Goal: Task Accomplishment & Management: Use online tool/utility

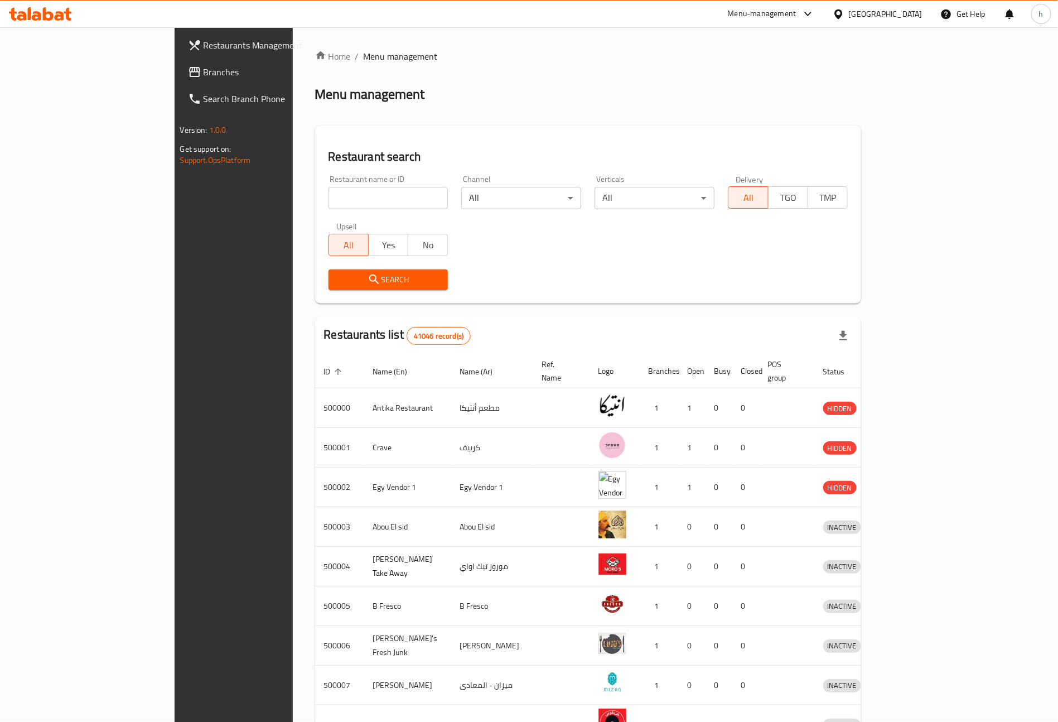
click at [204, 78] on span "Branches" at bounding box center [273, 71] width 139 height 13
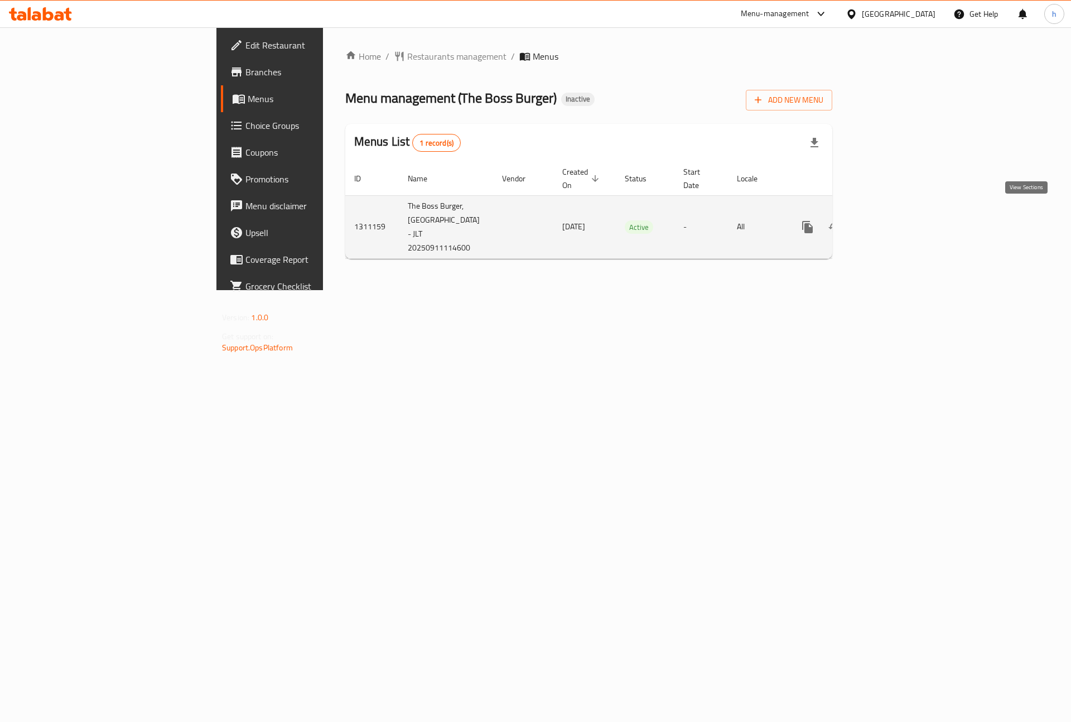
click at [895, 220] on icon "enhanced table" at bounding box center [887, 226] width 13 height 13
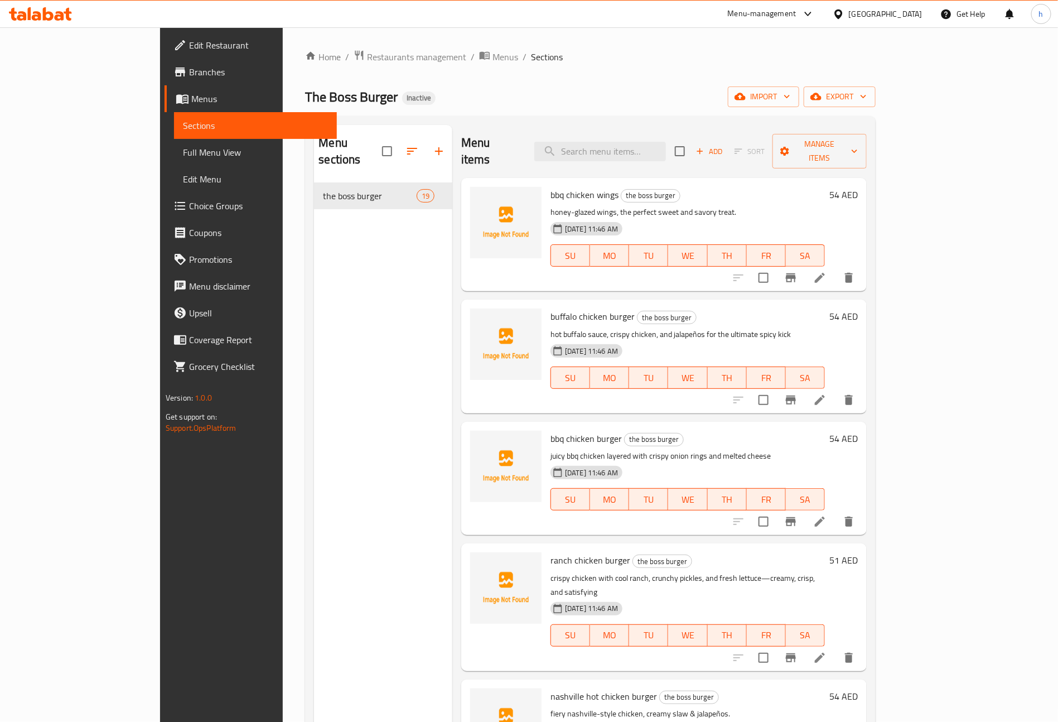
click at [795, 72] on div "Home / Restaurants management / Menus / Sections The Boss Burger Inactive impor…" at bounding box center [590, 453] width 571 height 806
click at [642, 142] on input "search" at bounding box center [600, 152] width 132 height 20
paste input "Jalapeno Boss Burger"
type input "Jalapeno Boss Burger"
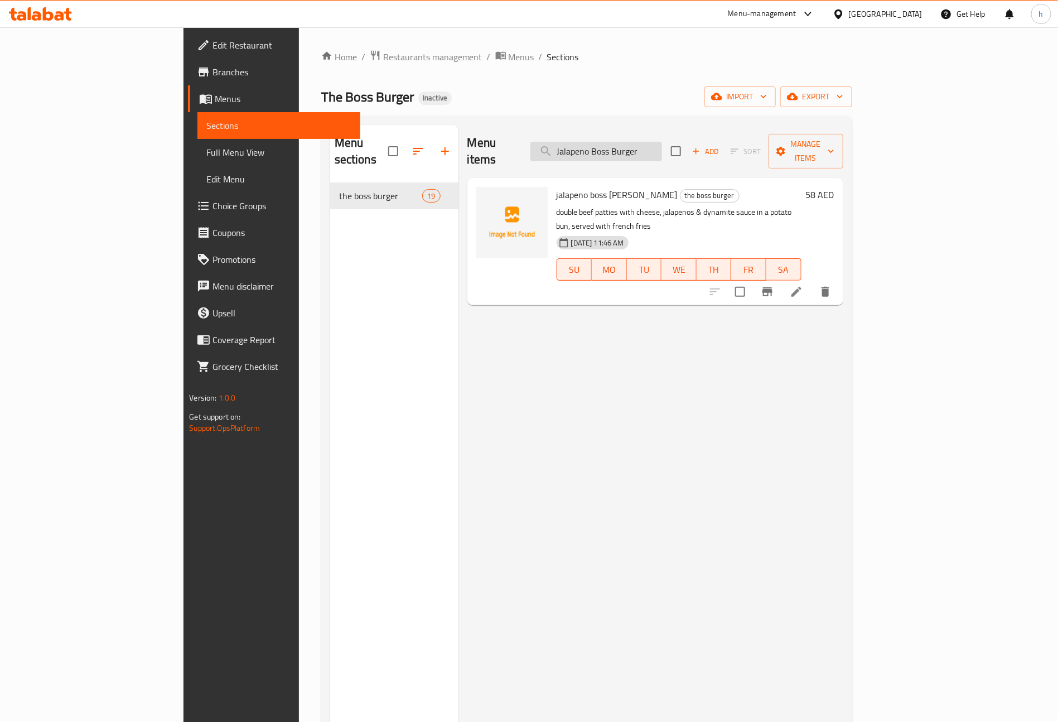
click at [662, 144] on input "Jalapeno Boss Burger" at bounding box center [597, 152] width 132 height 20
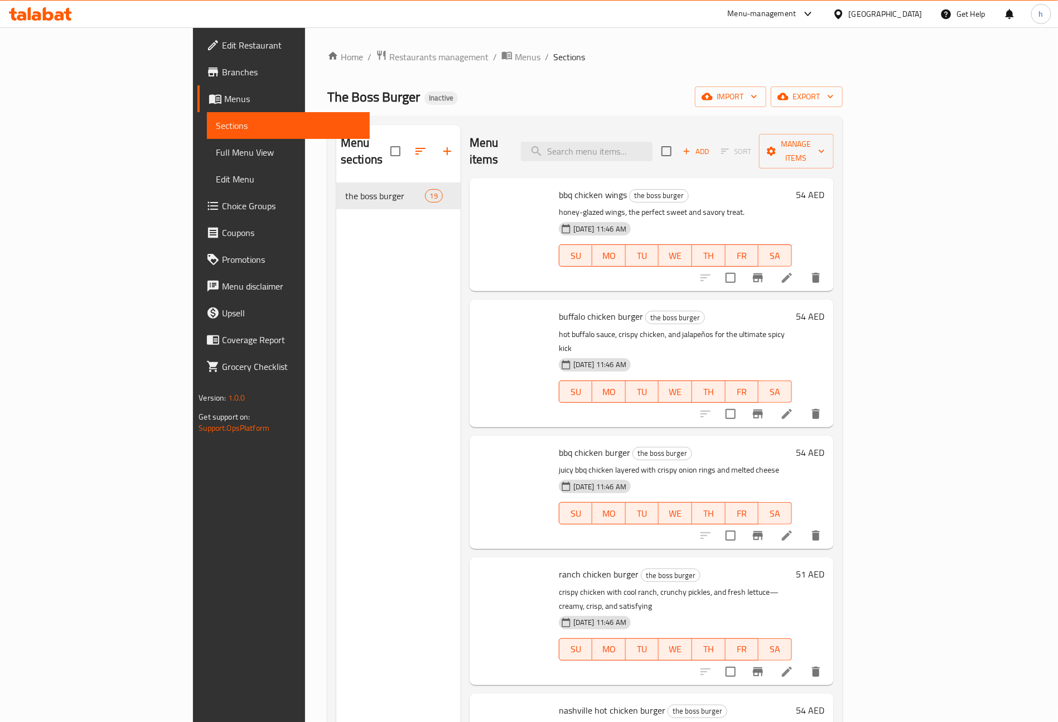
click at [556, 402] on div "Menu items Add Sort Manage items bbq chicken wings the boss burger honey-glazed…" at bounding box center [647, 486] width 373 height 722
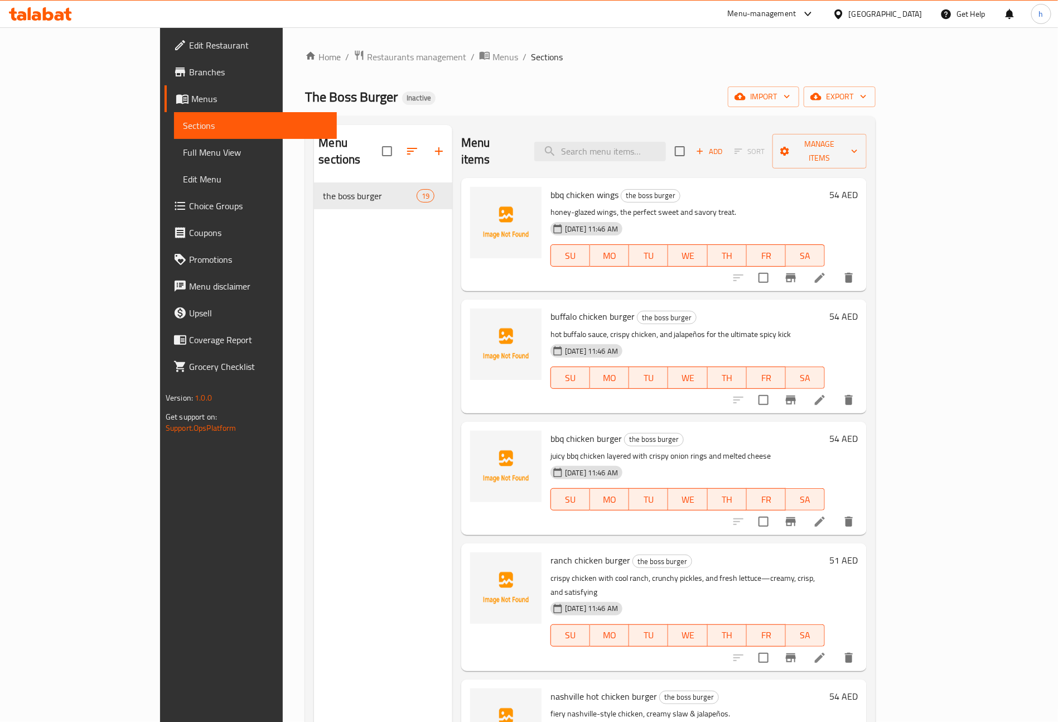
click at [191, 94] on span "Menus" at bounding box center [259, 98] width 137 height 13
